Goal: Task Accomplishment & Management: Complete application form

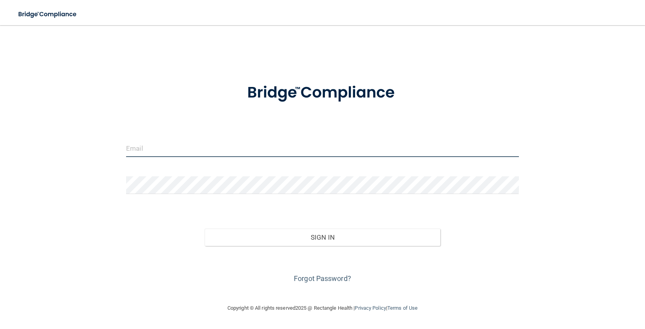
click at [158, 151] on input "email" at bounding box center [322, 148] width 393 height 18
type input "[PERSON_NAME][EMAIL_ADDRESS][PERSON_NAME][DOMAIN_NAME]"
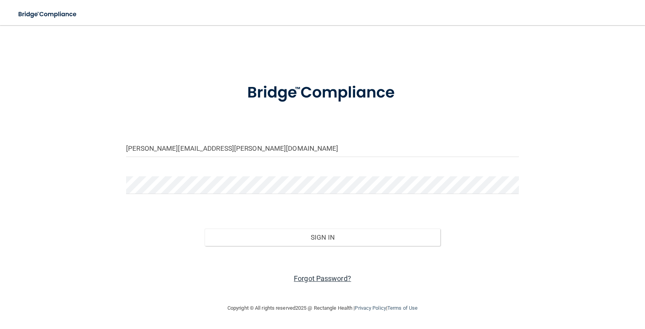
click at [315, 278] on link "Forgot Password?" at bounding box center [322, 278] width 57 height 8
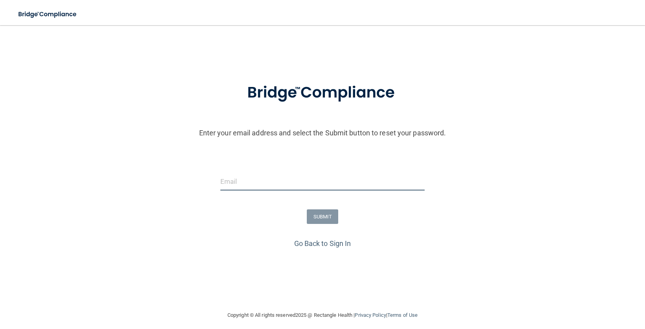
click at [232, 185] on input "email" at bounding box center [322, 182] width 205 height 18
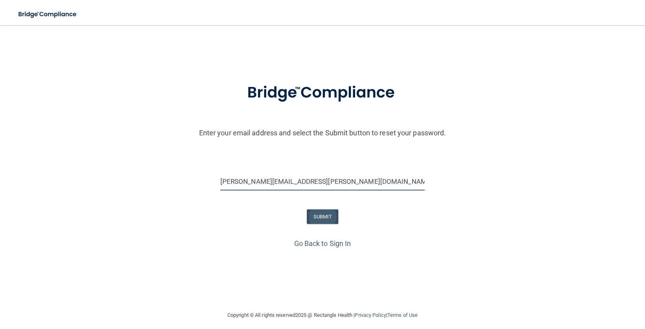
type input "[PERSON_NAME][EMAIL_ADDRESS][PERSON_NAME][DOMAIN_NAME]"
click at [312, 215] on button "SUBMIT" at bounding box center [323, 216] width 32 height 15
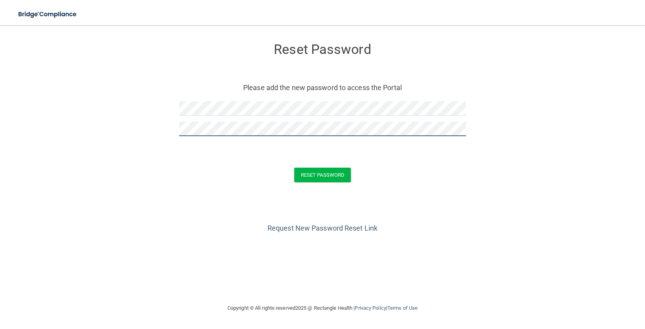
click at [294, 167] on button "Reset Password" at bounding box center [322, 174] width 57 height 15
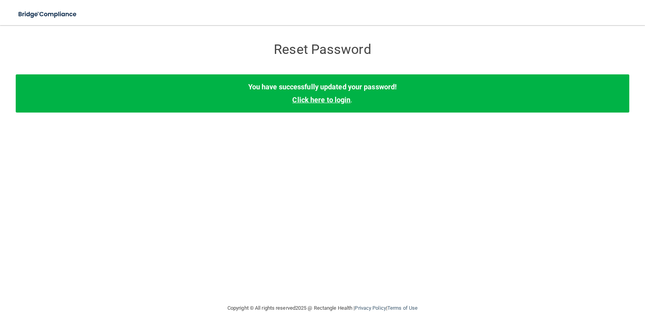
click at [331, 102] on link "Click here to login" at bounding box center [321, 99] width 58 height 8
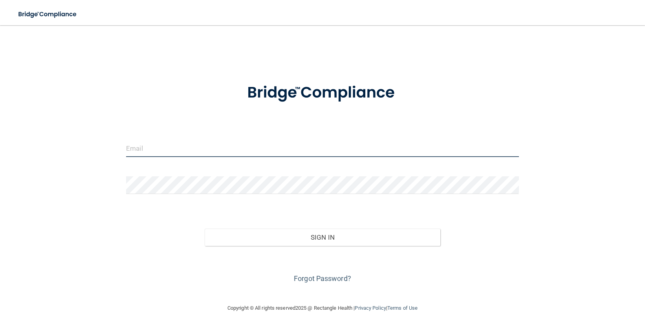
click at [173, 154] on input "email" at bounding box center [322, 148] width 393 height 18
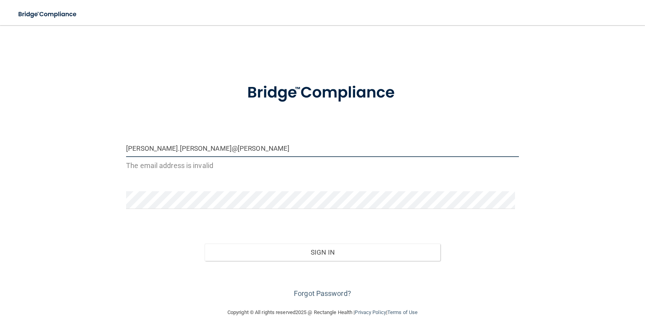
type input "[PERSON_NAME][EMAIL_ADDRESS][PERSON_NAME][DOMAIN_NAME]"
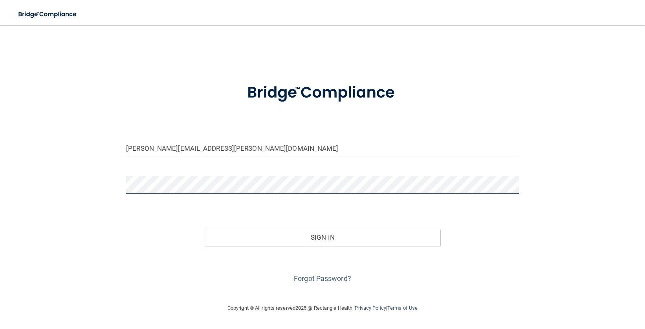
click at [205, 228] on button "Sign In" at bounding box center [323, 236] width 236 height 17
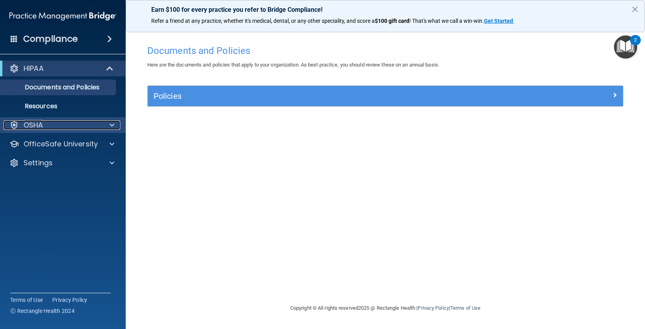
click at [112, 125] on span at bounding box center [112, 124] width 5 height 9
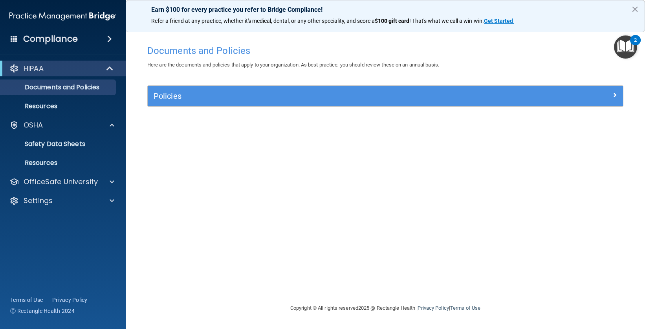
click at [233, 131] on div "Documents and Policies Here are the documents and policies that apply to your o…" at bounding box center [385, 172] width 488 height 262
click at [70, 59] on div "HIPAA Documents and Policies Report an Incident Business Associates Emergency P…" at bounding box center [63, 135] width 126 height 157
click at [97, 184] on div "OfficeSafe University" at bounding box center [52, 181] width 97 height 9
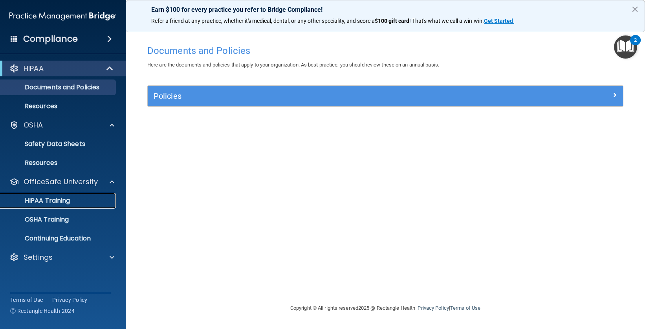
click at [64, 200] on p "HIPAA Training" at bounding box center [37, 200] width 65 height 8
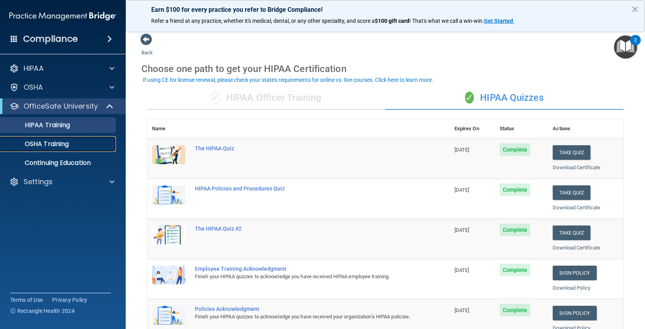
click at [65, 143] on p "OSHA Training" at bounding box center [37, 144] width 64 height 8
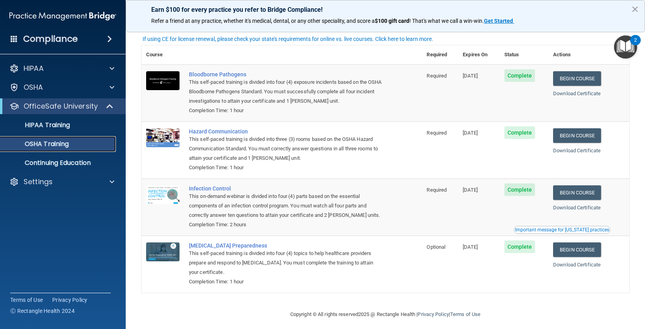
scroll to position [28, 0]
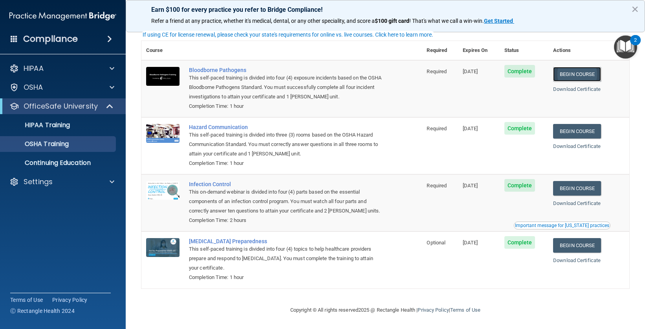
click at [567, 72] on link "Begin Course" at bounding box center [577, 74] width 48 height 15
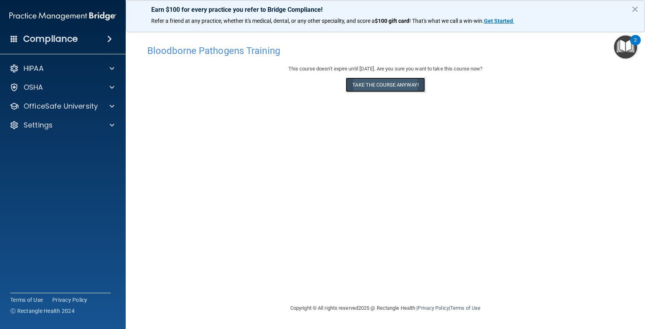
click at [383, 86] on button "Take the course anyway!" at bounding box center [385, 84] width 79 height 15
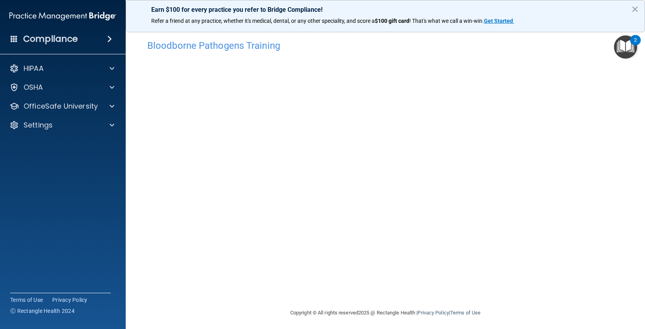
scroll to position [8, 0]
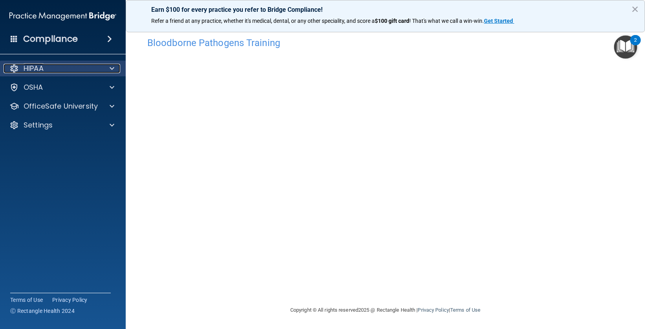
click at [98, 68] on div "HIPAA" at bounding box center [52, 68] width 97 height 9
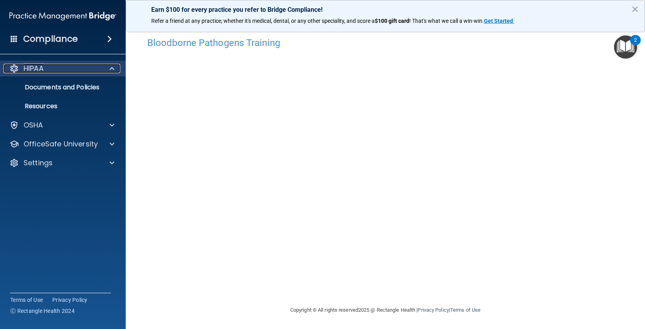
click at [98, 68] on div "HIPAA" at bounding box center [52, 68] width 97 height 9
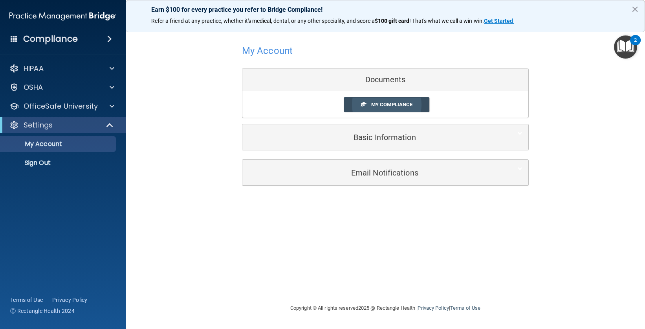
click at [376, 106] on span "My Compliance" at bounding box center [391, 104] width 41 height 6
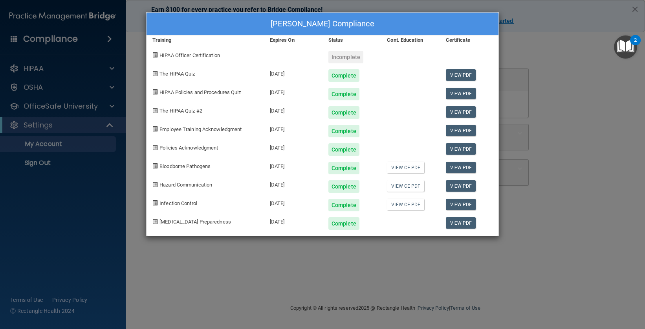
click at [149, 43] on div "Training" at bounding box center [205, 39] width 117 height 9
click at [525, 207] on div "[PERSON_NAME] Compliance Training Expires On Status Cont. Education Certificate…" at bounding box center [322, 164] width 645 height 329
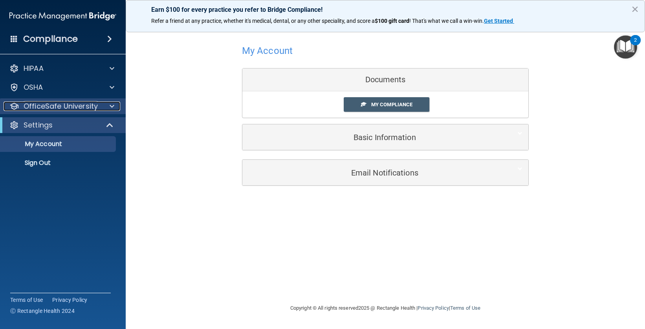
click at [97, 105] on div "OfficeSafe University" at bounding box center [52, 105] width 97 height 9
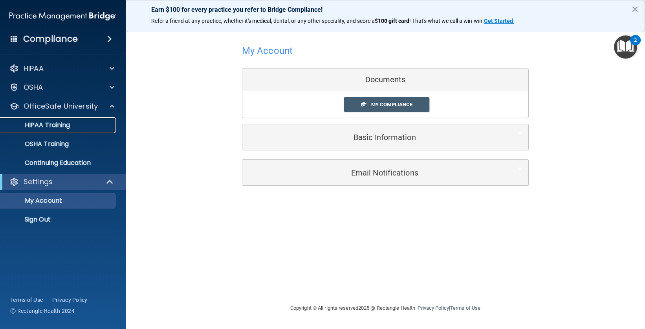
click at [61, 124] on p "HIPAA Training" at bounding box center [37, 125] width 65 height 8
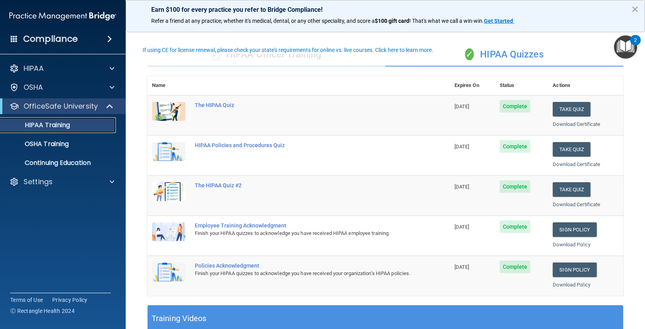
scroll to position [54, 0]
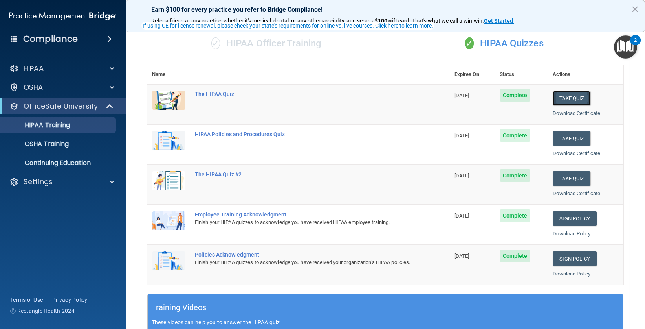
click at [567, 100] on button "Take Quiz" at bounding box center [572, 98] width 38 height 15
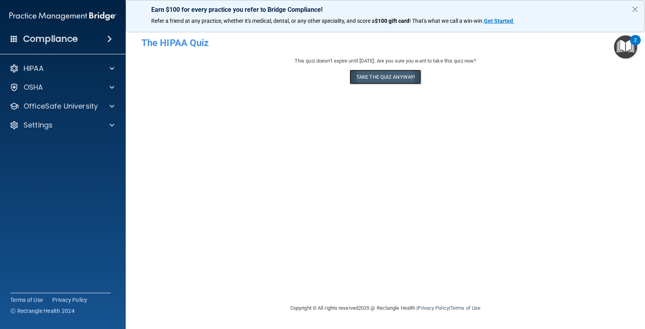
click at [376, 74] on button "Take the quiz anyway!" at bounding box center [386, 77] width 72 height 15
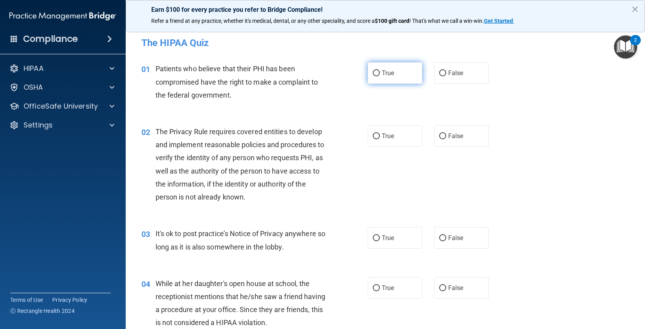
click at [376, 73] on input "True" at bounding box center [376, 73] width 7 height 6
radio input "true"
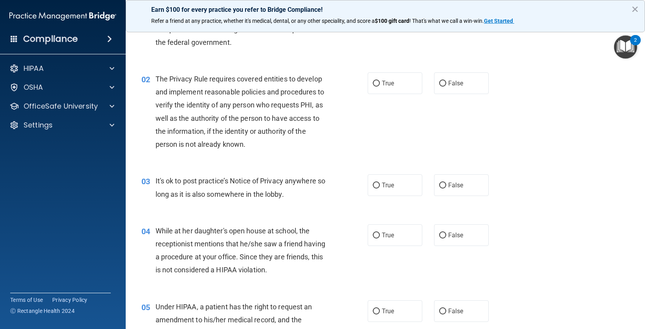
scroll to position [60, 0]
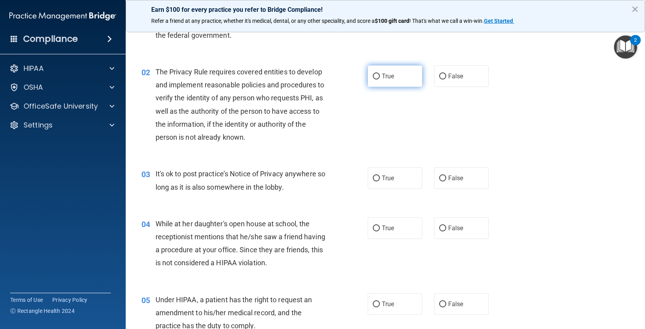
click at [373, 74] on input "True" at bounding box center [376, 76] width 7 height 6
radio input "true"
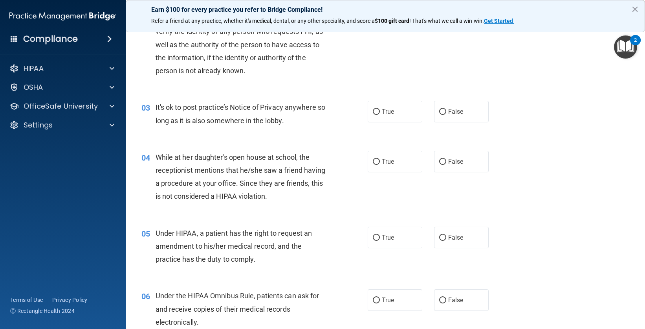
scroll to position [207, 0]
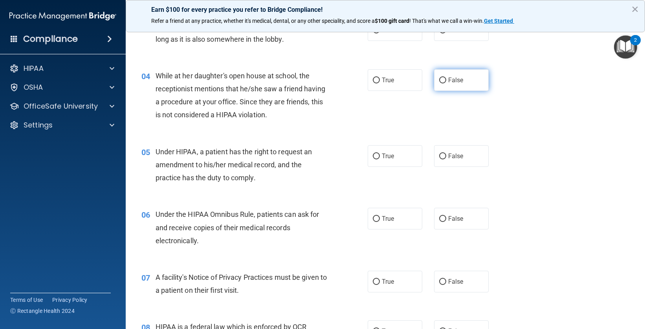
click at [444, 76] on label "False" at bounding box center [461, 80] width 55 height 22
click at [444, 77] on input "False" at bounding box center [442, 80] width 7 height 6
radio input "true"
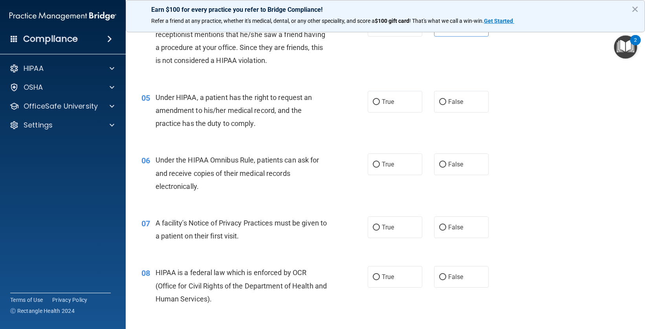
scroll to position [269, 0]
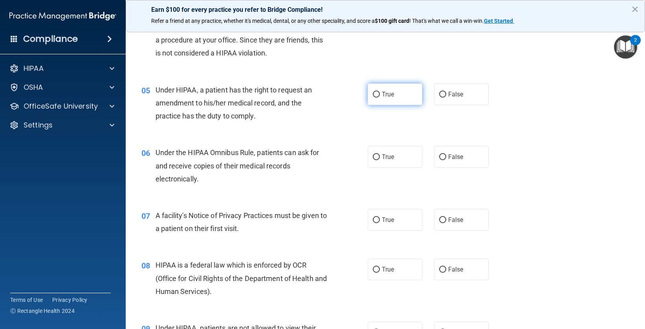
click at [377, 93] on input "True" at bounding box center [376, 95] width 7 height 6
radio input "true"
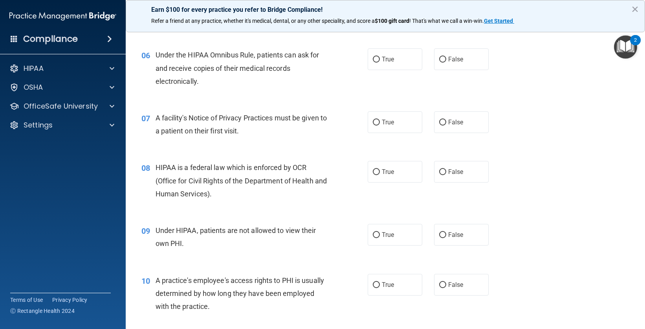
scroll to position [369, 0]
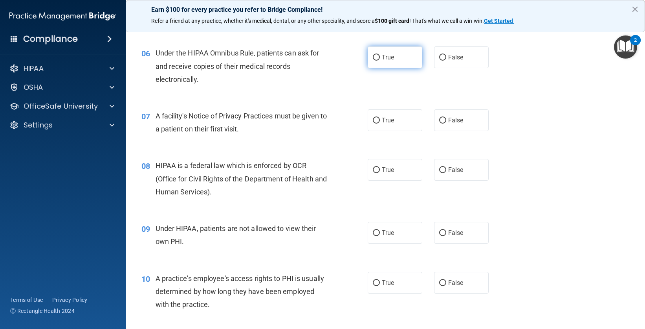
click at [374, 55] on input "True" at bounding box center [376, 58] width 7 height 6
radio input "true"
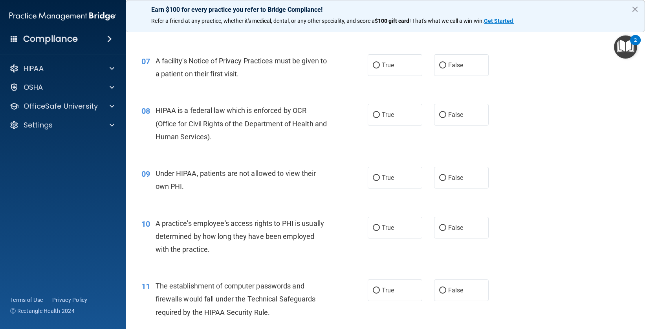
scroll to position [426, 0]
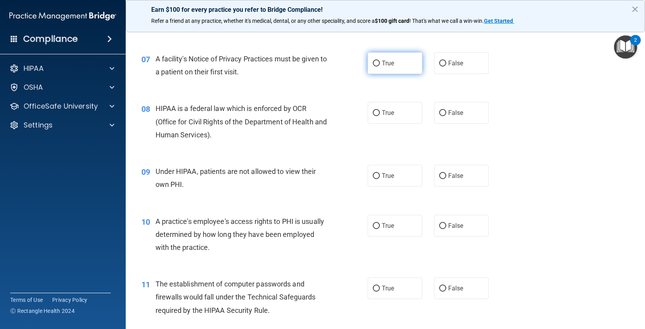
click at [378, 62] on label "True" at bounding box center [395, 63] width 55 height 22
click at [378, 62] on input "True" at bounding box center [376, 64] width 7 height 6
radio input "true"
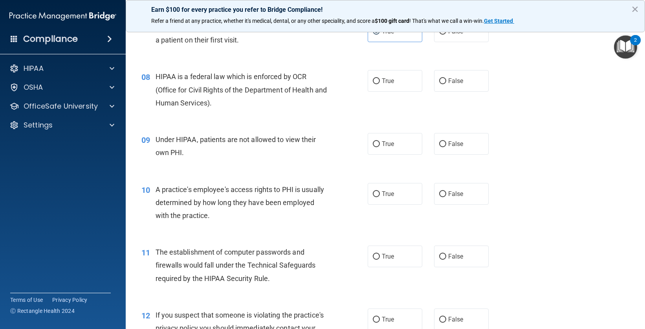
scroll to position [470, 0]
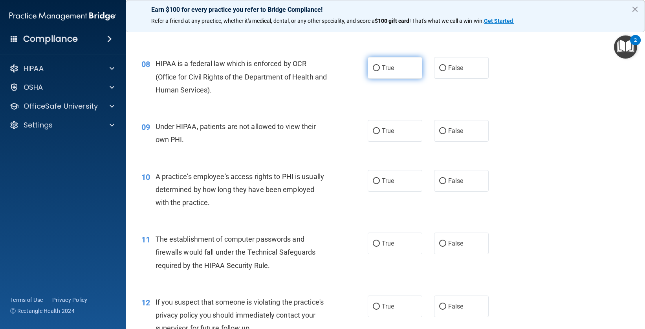
click at [376, 66] on input "True" at bounding box center [376, 68] width 7 height 6
radio input "true"
click at [439, 129] on input "False" at bounding box center [442, 131] width 7 height 6
radio input "true"
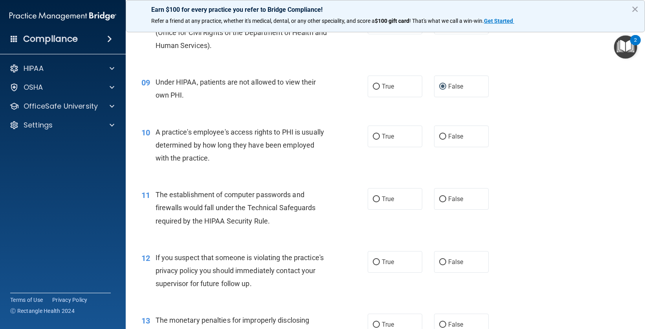
scroll to position [516, 0]
drag, startPoint x: 440, startPoint y: 135, endPoint x: 437, endPoint y: 138, distance: 4.3
click at [439, 137] on input "False" at bounding box center [442, 135] width 7 height 6
radio input "true"
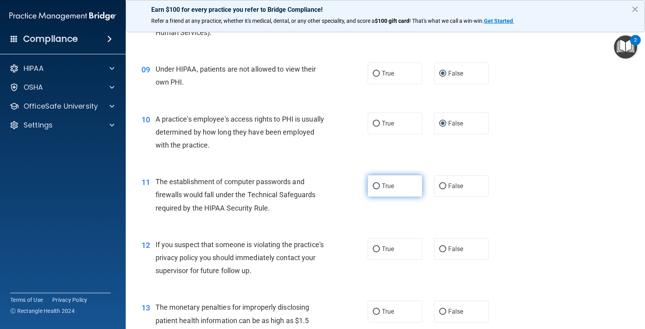
click at [373, 186] on input "True" at bounding box center [376, 186] width 7 height 6
radio input "true"
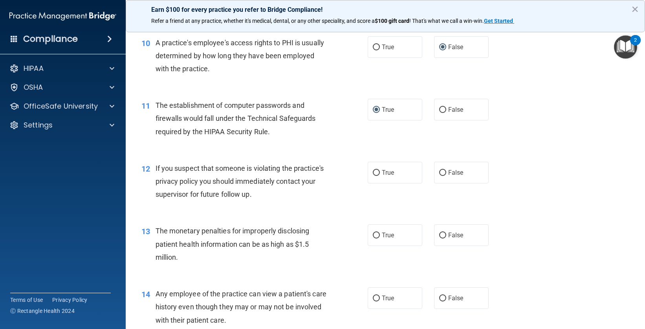
scroll to position [609, 0]
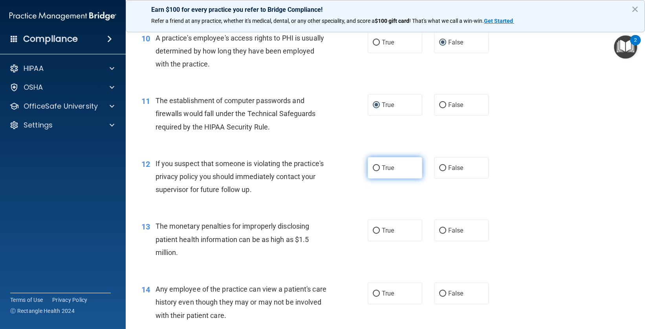
click at [374, 165] on input "True" at bounding box center [376, 168] width 7 height 6
radio input "true"
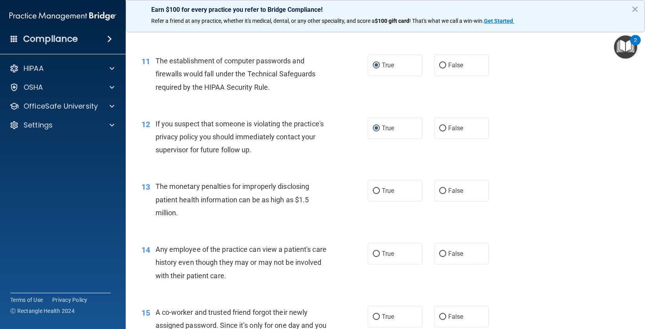
scroll to position [660, 0]
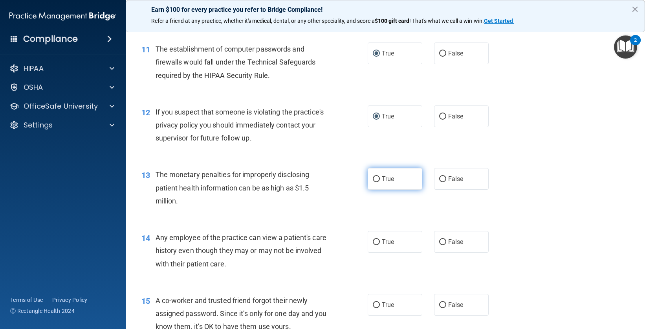
click at [373, 179] on input "True" at bounding box center [376, 179] width 7 height 6
radio input "true"
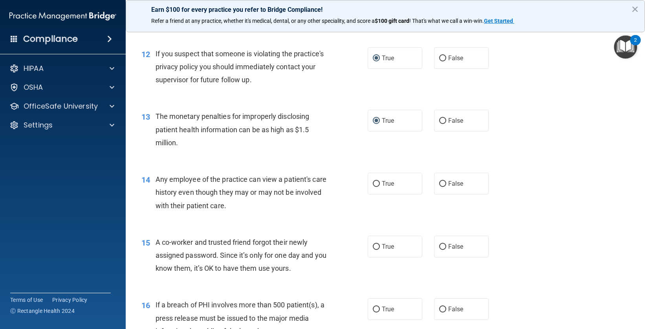
scroll to position [727, 0]
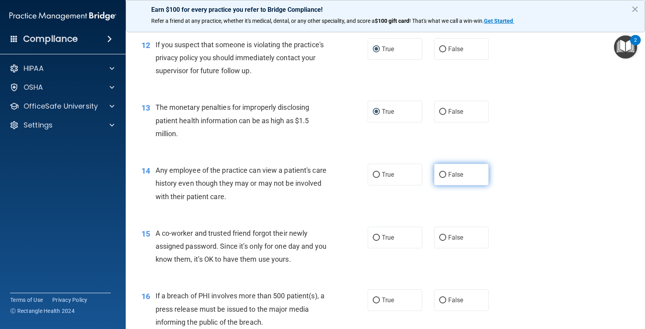
click at [439, 174] on input "False" at bounding box center [442, 175] width 7 height 6
radio input "true"
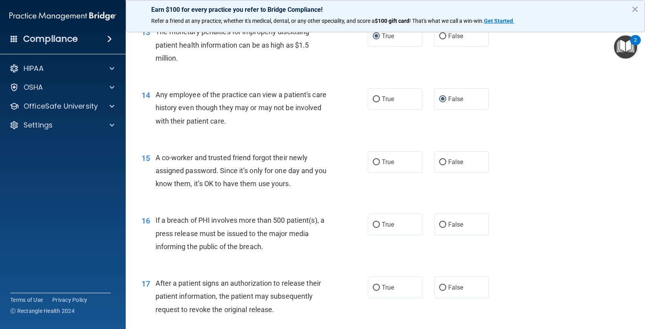
scroll to position [834, 0]
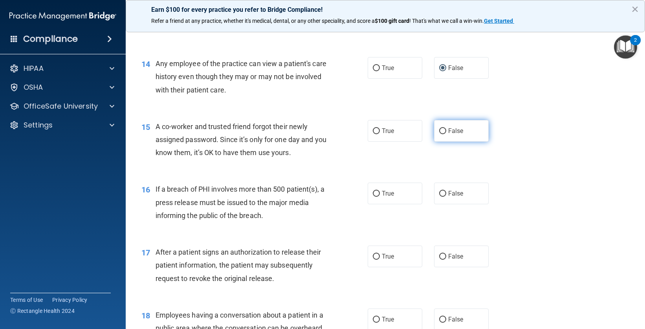
click at [441, 130] on input "False" at bounding box center [442, 131] width 7 height 6
radio input "true"
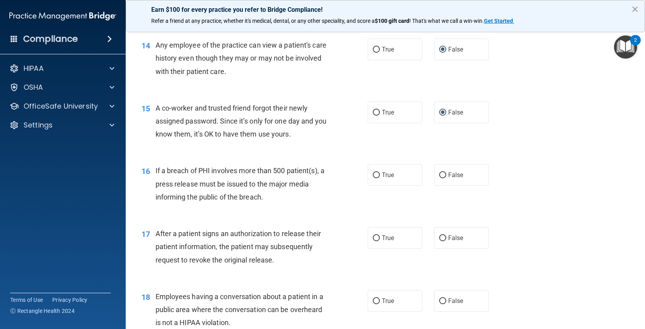
scroll to position [853, 0]
click at [373, 175] on input "True" at bounding box center [376, 175] width 7 height 6
radio input "true"
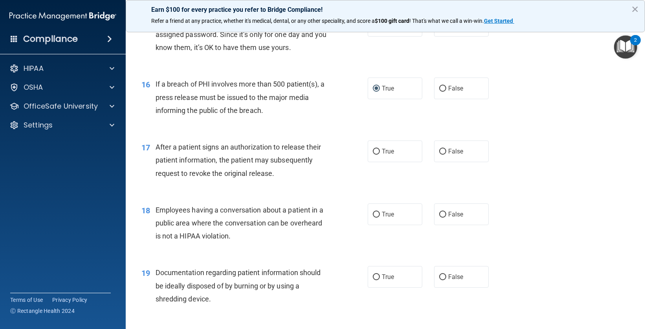
scroll to position [973, 0]
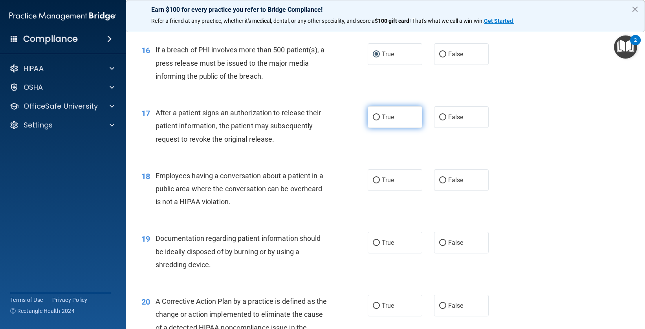
click at [374, 117] on input "True" at bounding box center [376, 117] width 7 height 6
radio input "true"
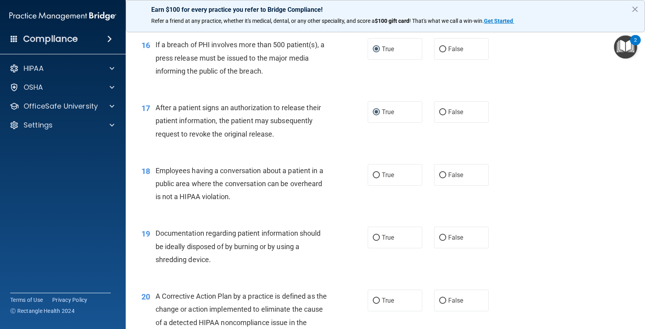
scroll to position [984, 0]
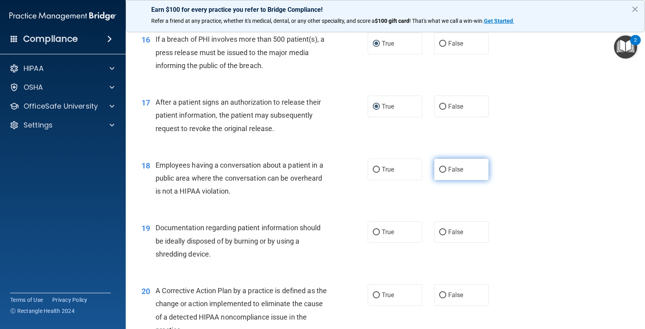
click at [441, 170] on input "False" at bounding box center [442, 170] width 7 height 6
radio input "true"
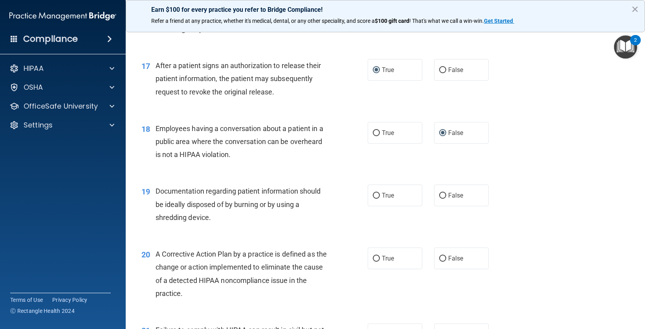
scroll to position [1033, 0]
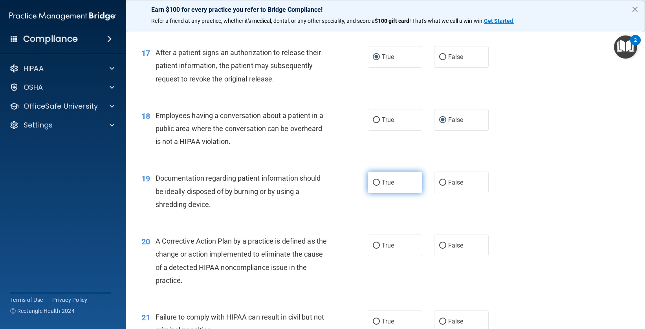
click at [377, 185] on label "True" at bounding box center [395, 182] width 55 height 22
click at [377, 185] on input "True" at bounding box center [376, 183] width 7 height 6
radio input "true"
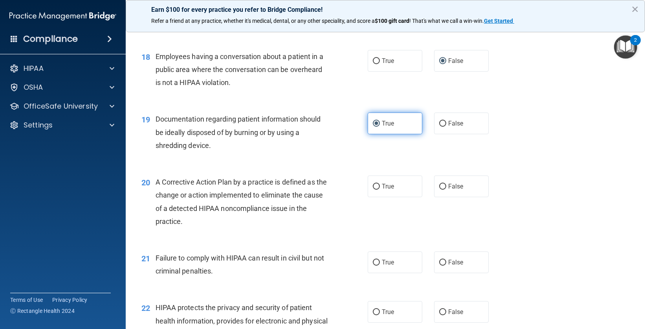
scroll to position [1126, 0]
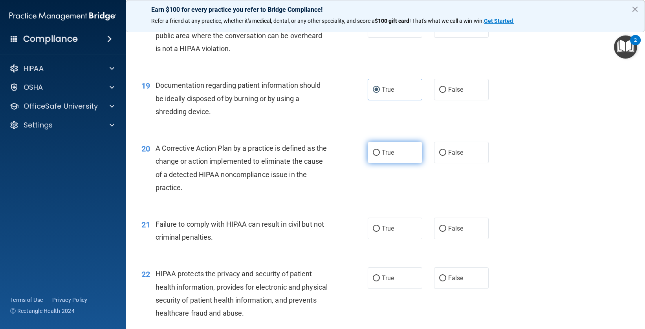
click at [374, 151] on input "True" at bounding box center [376, 153] width 7 height 6
radio input "true"
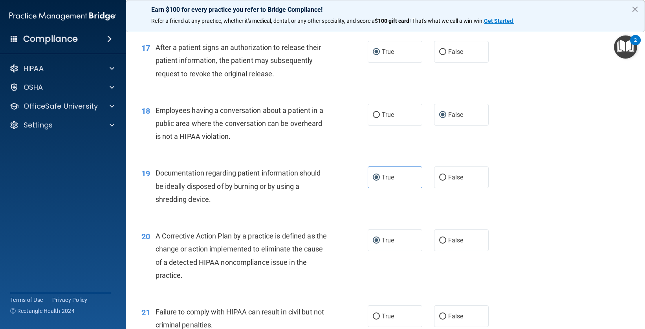
scroll to position [1186, 0]
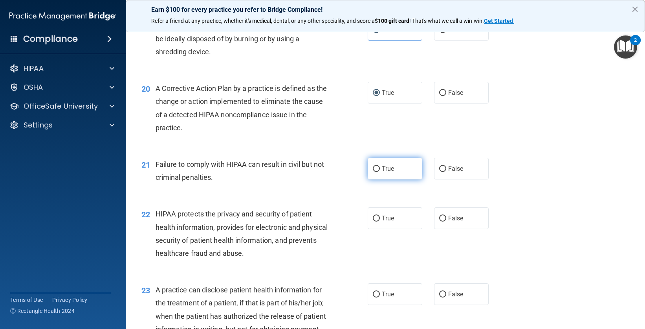
click at [373, 167] on input "True" at bounding box center [376, 169] width 7 height 6
radio input "true"
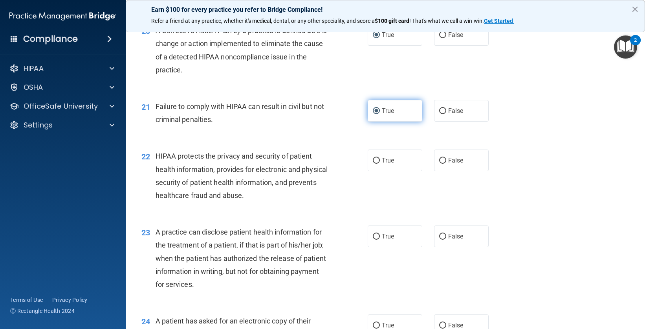
scroll to position [1248, 0]
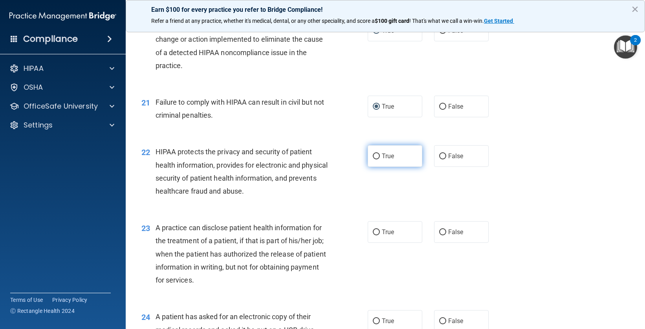
click at [375, 153] on input "True" at bounding box center [376, 156] width 7 height 6
radio input "true"
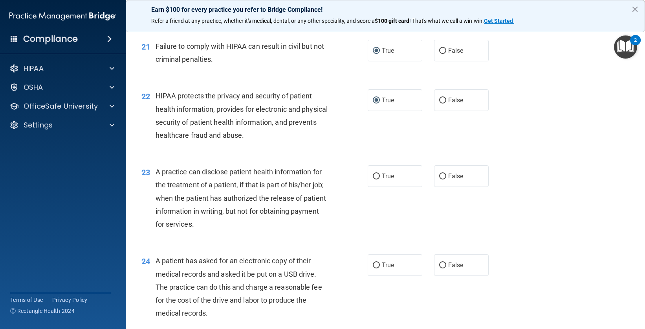
scroll to position [1305, 0]
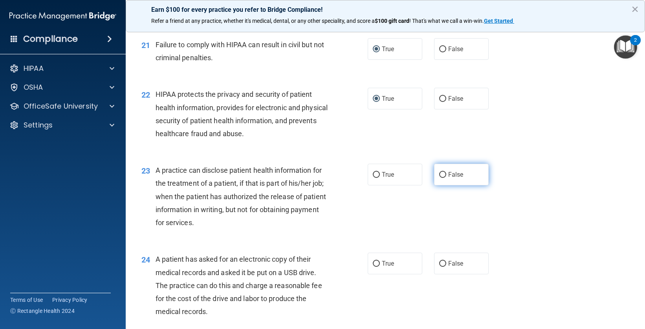
click at [439, 173] on input "False" at bounding box center [442, 175] width 7 height 6
radio input "true"
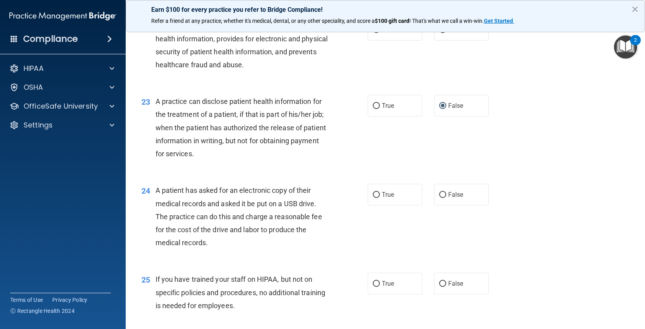
scroll to position [1381, 0]
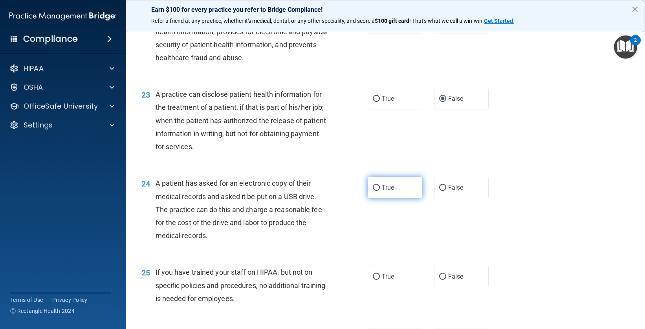
click at [375, 187] on input "True" at bounding box center [376, 188] width 7 height 6
radio input "true"
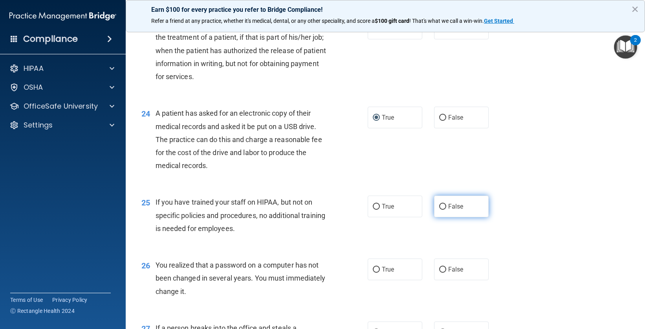
click at [439, 204] on input "False" at bounding box center [442, 207] width 7 height 6
radio input "true"
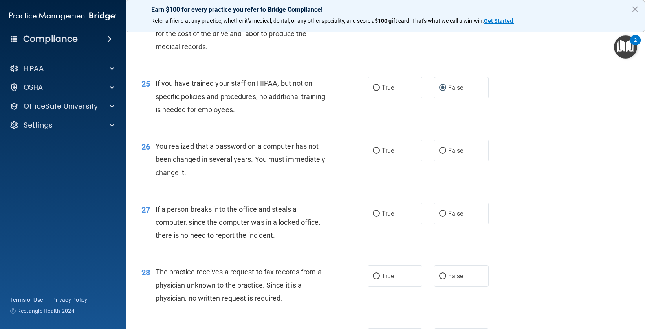
scroll to position [1577, 0]
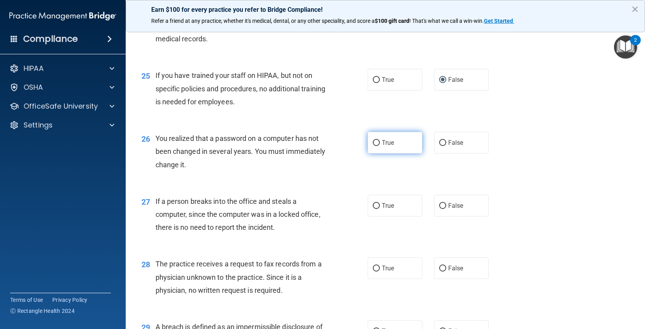
click at [376, 145] on input "True" at bounding box center [376, 143] width 7 height 6
radio input "true"
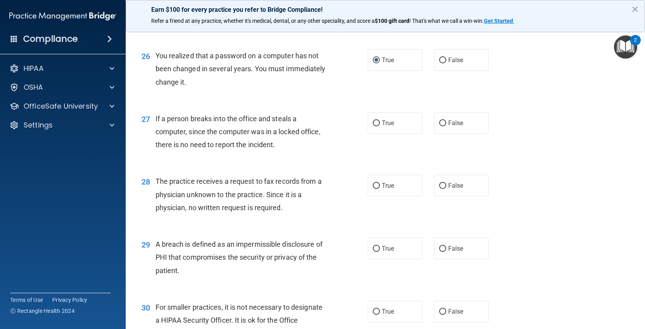
scroll to position [1666, 0]
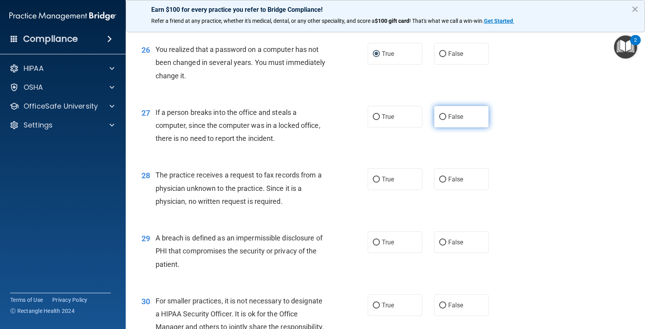
click at [439, 117] on input "False" at bounding box center [442, 117] width 7 height 6
radio input "true"
click at [443, 180] on label "False" at bounding box center [461, 179] width 55 height 22
click at [443, 180] on input "False" at bounding box center [442, 179] width 7 height 6
radio input "true"
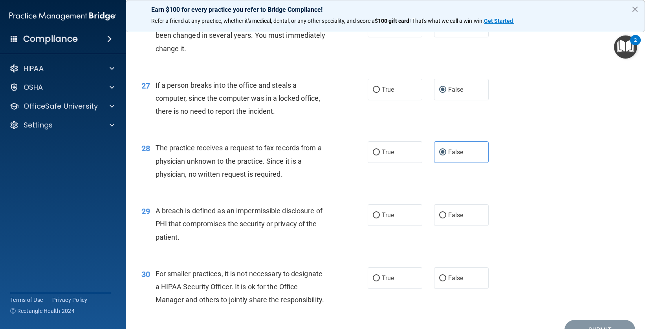
scroll to position [1696, 0]
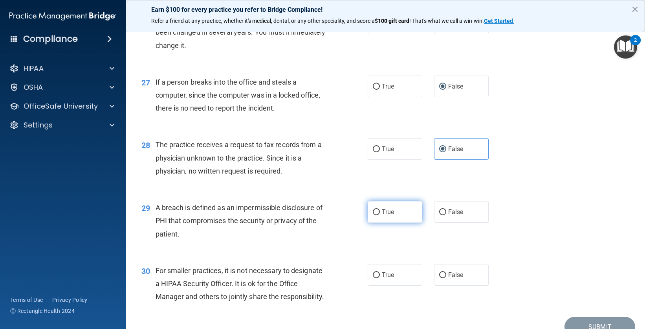
click at [373, 210] on input "True" at bounding box center [376, 212] width 7 height 6
radio input "true"
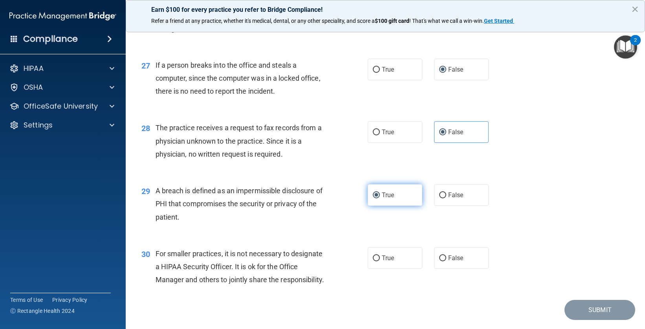
scroll to position [1736, 0]
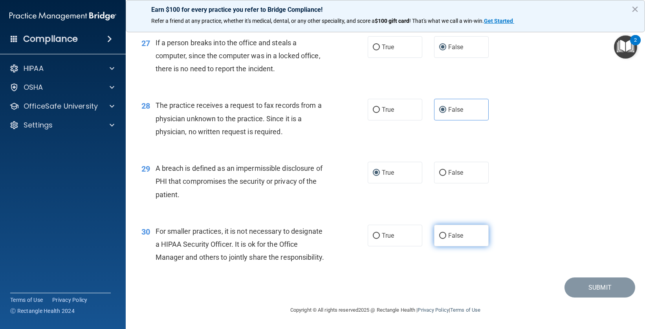
click at [441, 234] on input "False" at bounding box center [442, 236] width 7 height 6
radio input "true"
click at [627, 51] on img "Open Resource Center, 2 new notifications" at bounding box center [625, 46] width 23 height 23
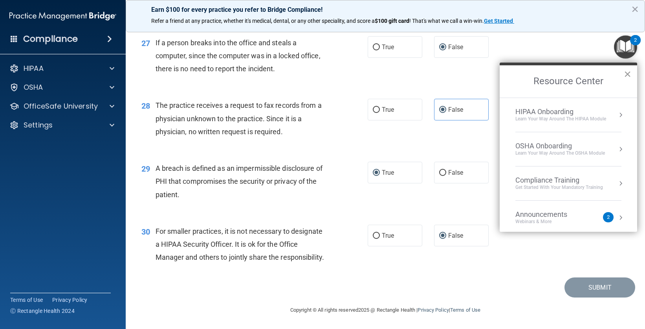
click at [624, 75] on button "×" at bounding box center [627, 74] width 7 height 13
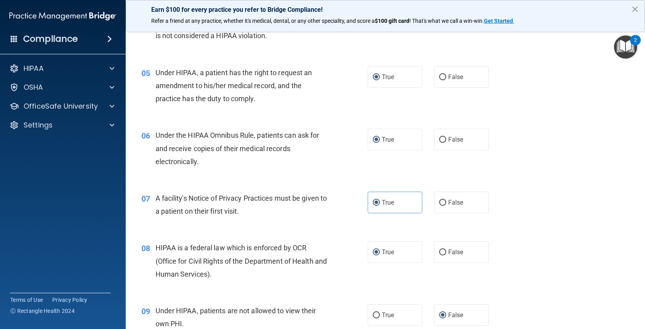
scroll to position [0, 0]
